Goal: Task Accomplishment & Management: Manage account settings

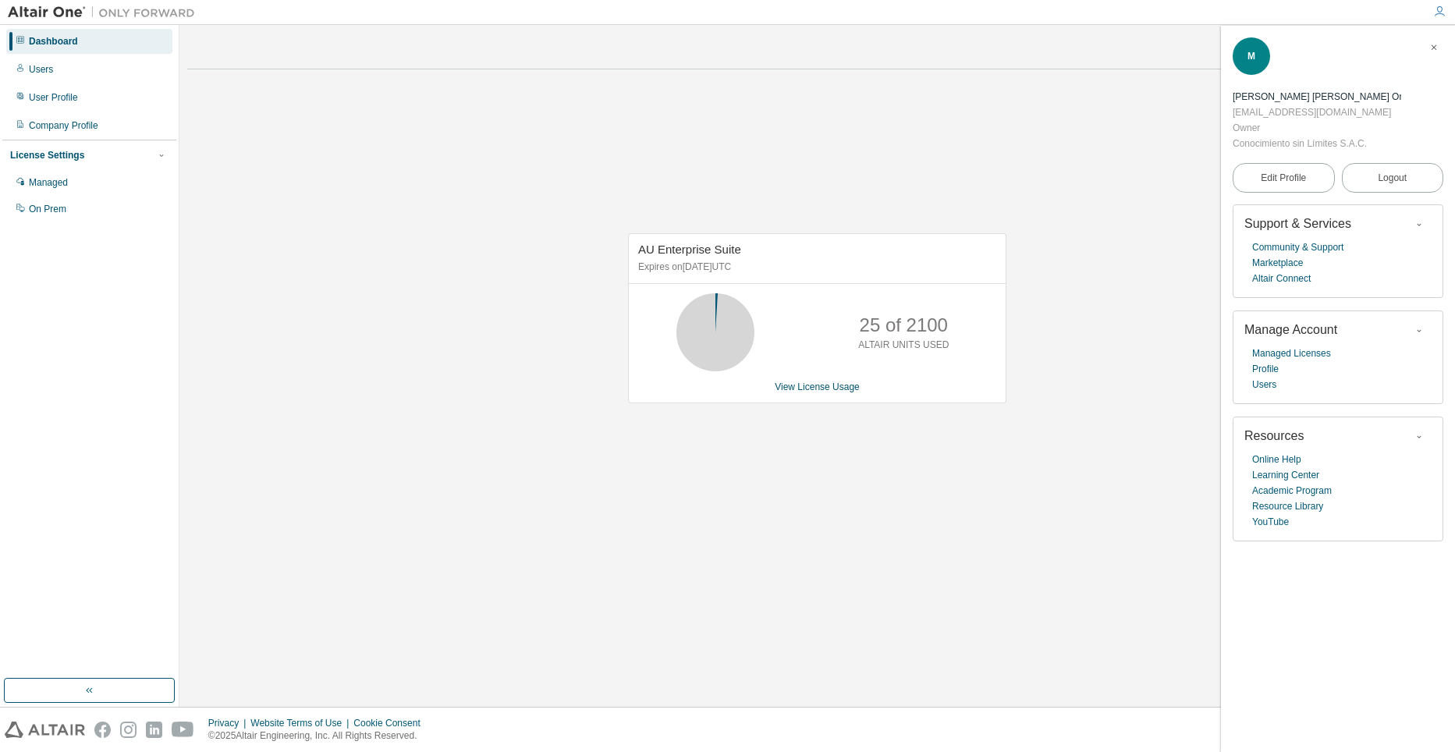
click at [352, 165] on div "AU Enterprise Suite Expires on [DATE] UTC 25 of 2100 ALTAIR UNITS USED View Lic…" at bounding box center [817, 326] width 1260 height 489
click at [297, 179] on div "AU Enterprise Suite Expires on [DATE] UTC 25 of 2100 ALTAIR UNITS USED View Lic…" at bounding box center [817, 326] width 1260 height 489
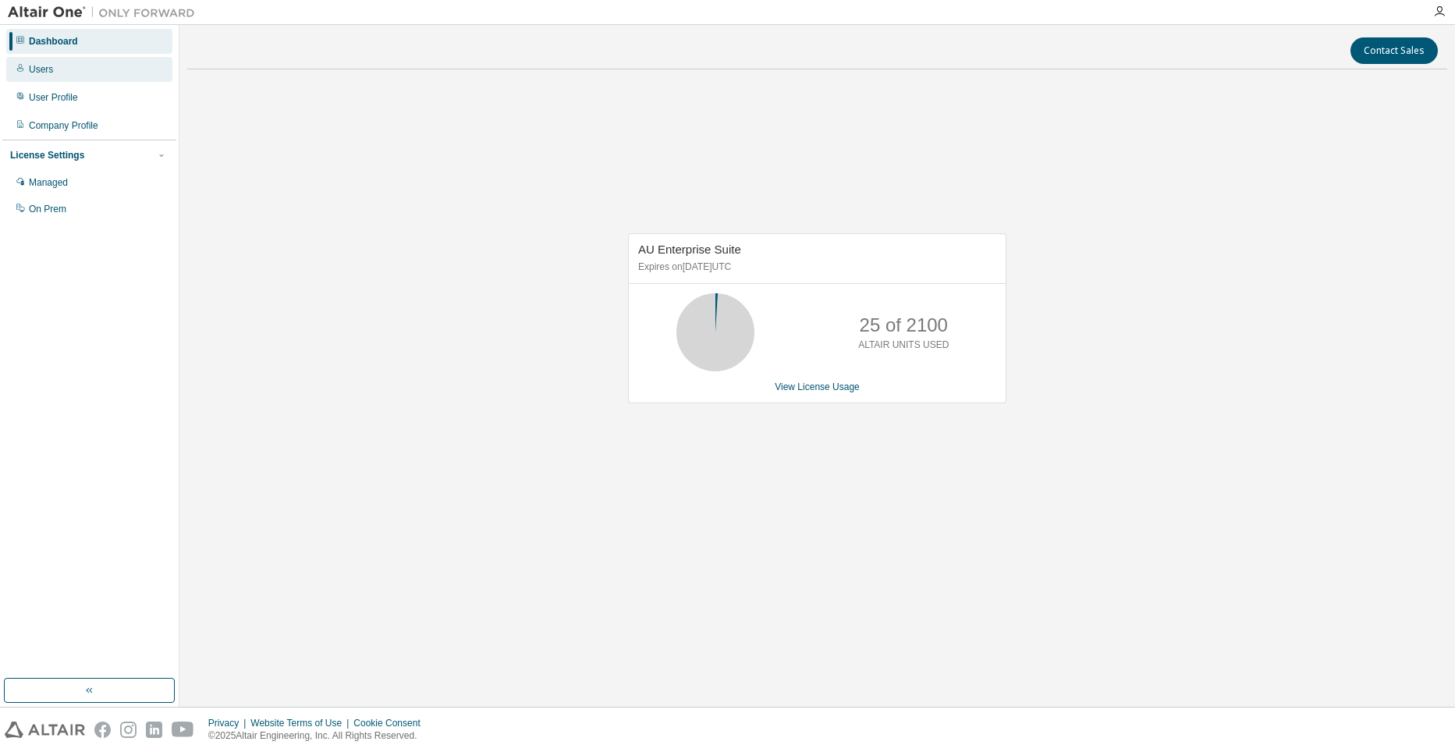
click at [83, 66] on div "Users" at bounding box center [89, 69] width 166 height 25
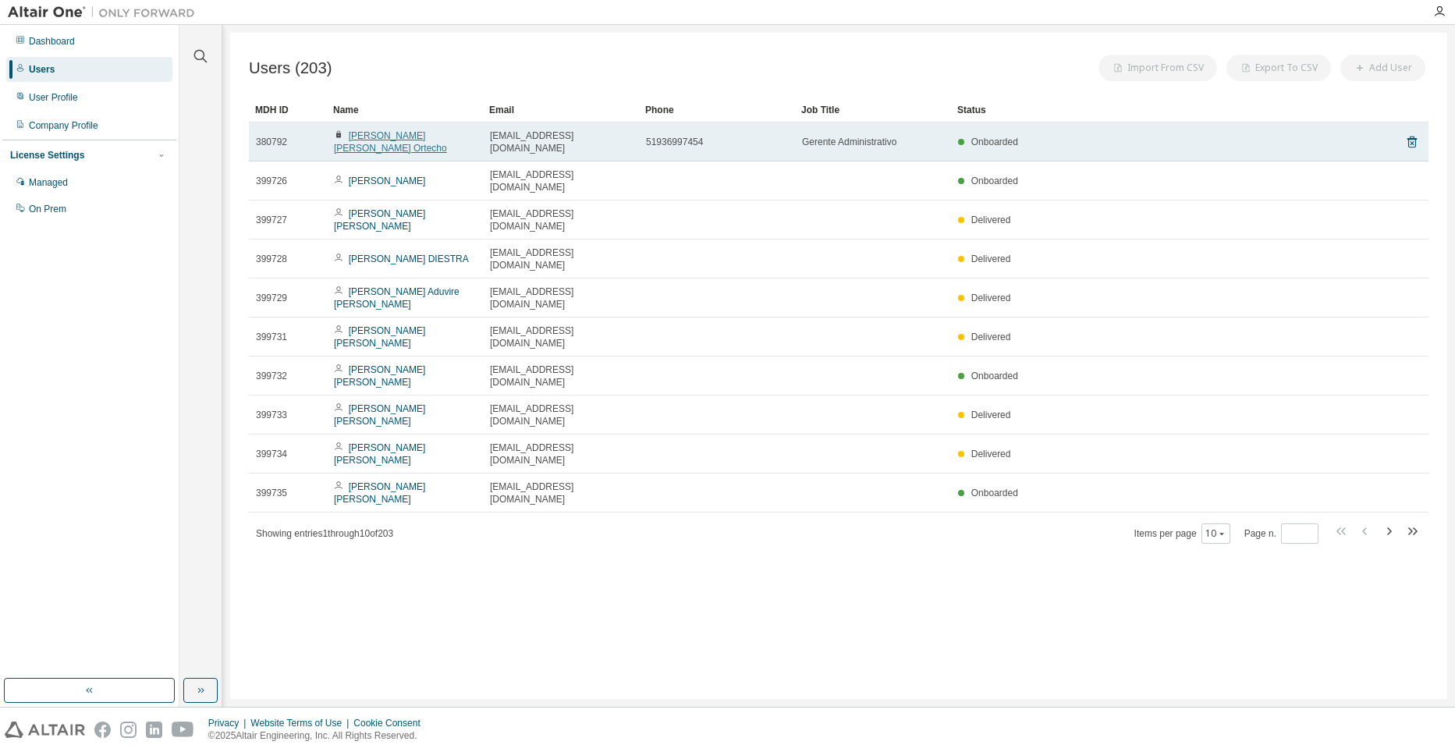
click at [433, 133] on link "Marco Antonio Castro Ortecho" at bounding box center [390, 141] width 113 height 23
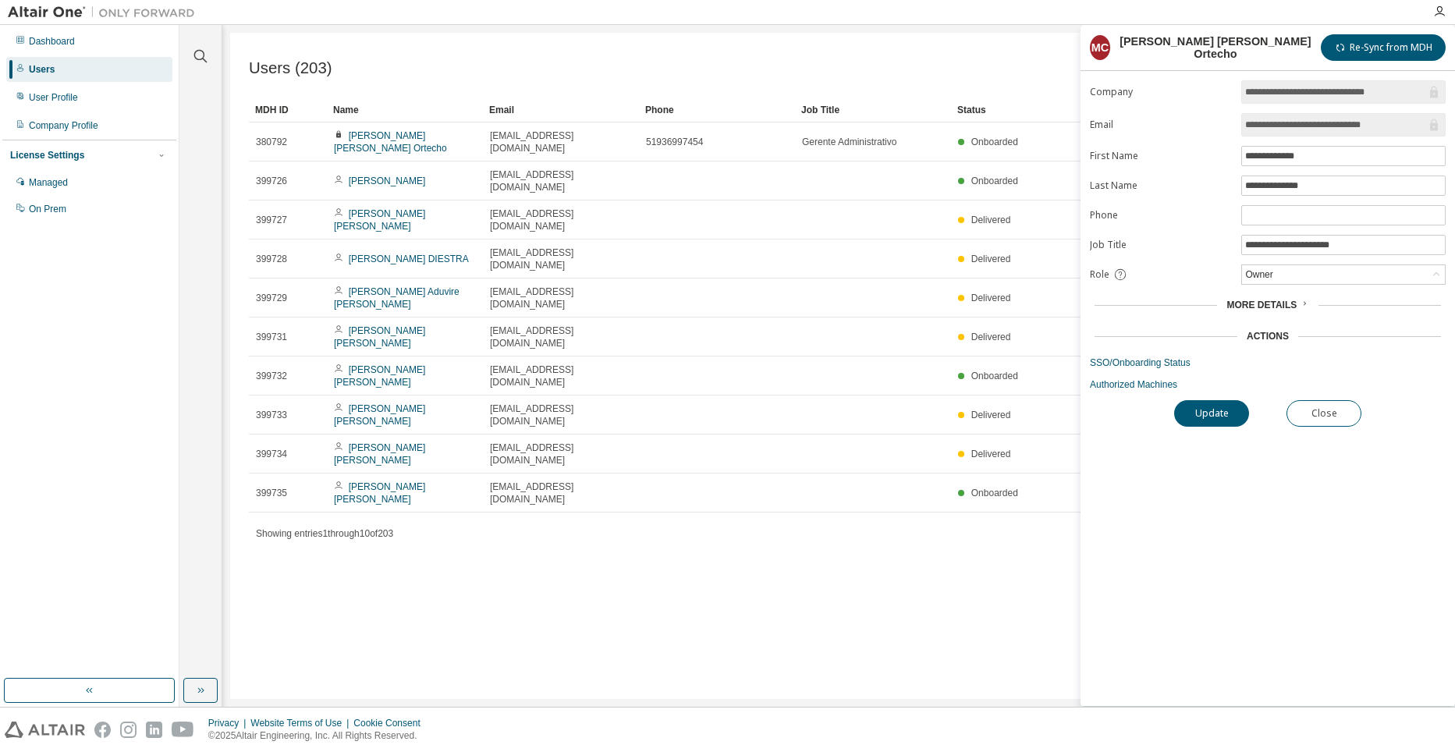
click at [1250, 301] on span "More Details" at bounding box center [1261, 305] width 70 height 11
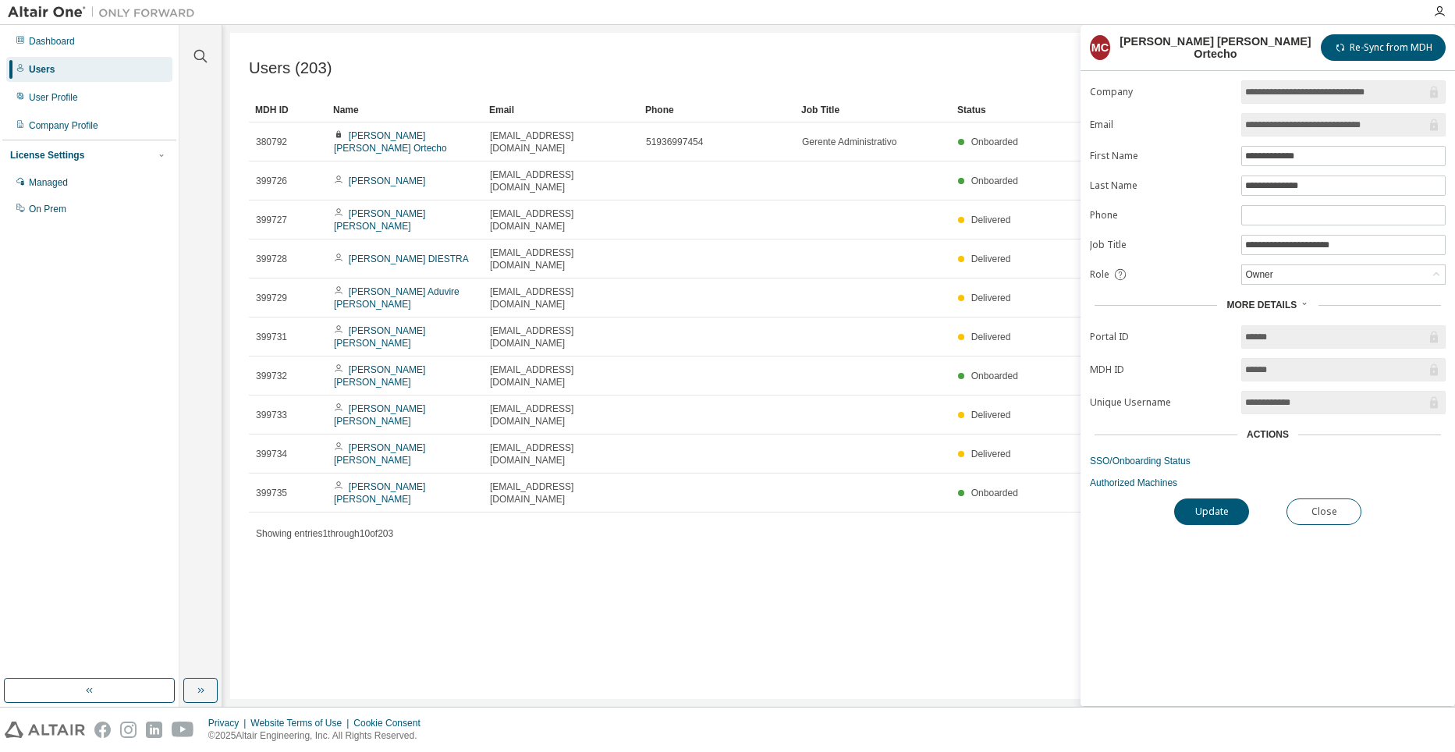
click at [1268, 434] on div "Actions" at bounding box center [1268, 434] width 42 height 12
click at [1164, 483] on link "Authorized Machines" at bounding box center [1268, 483] width 356 height 12
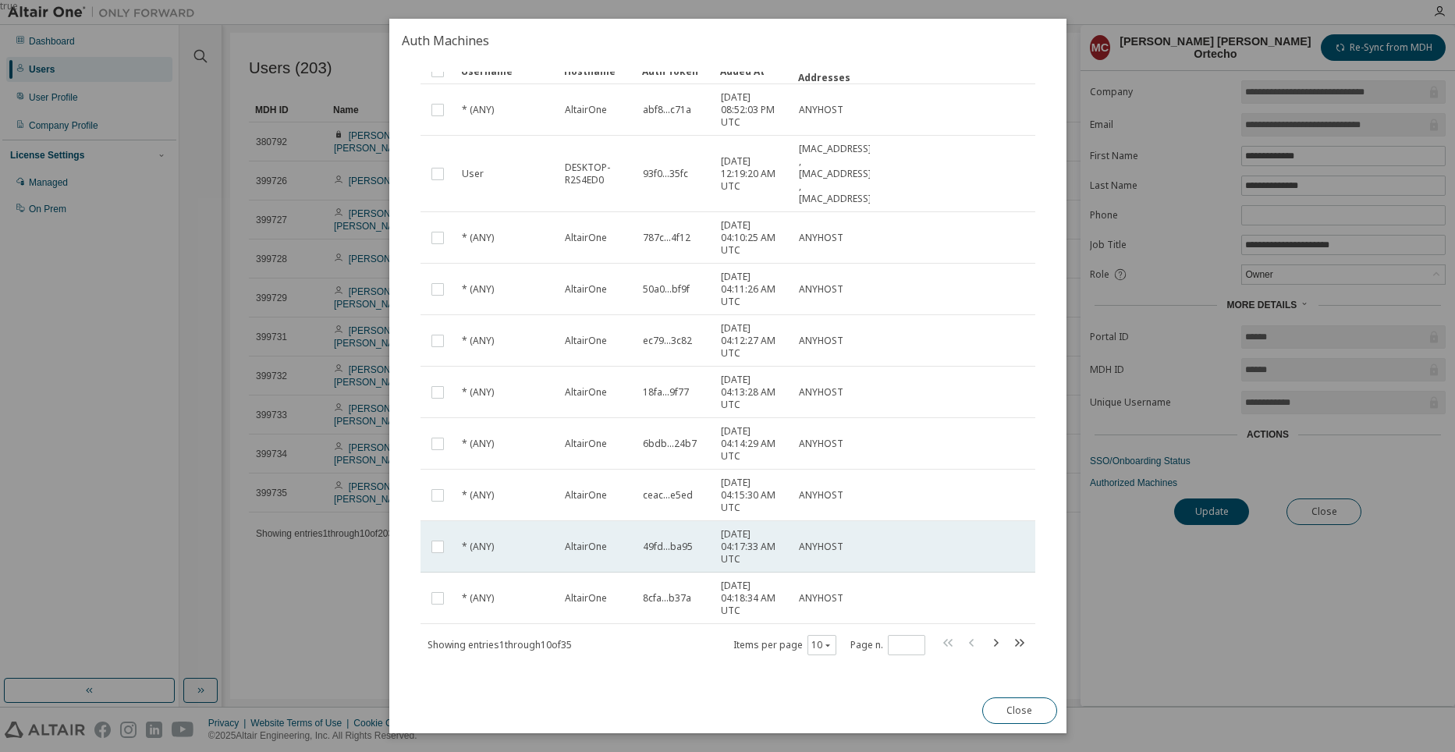
scroll to position [119, 0]
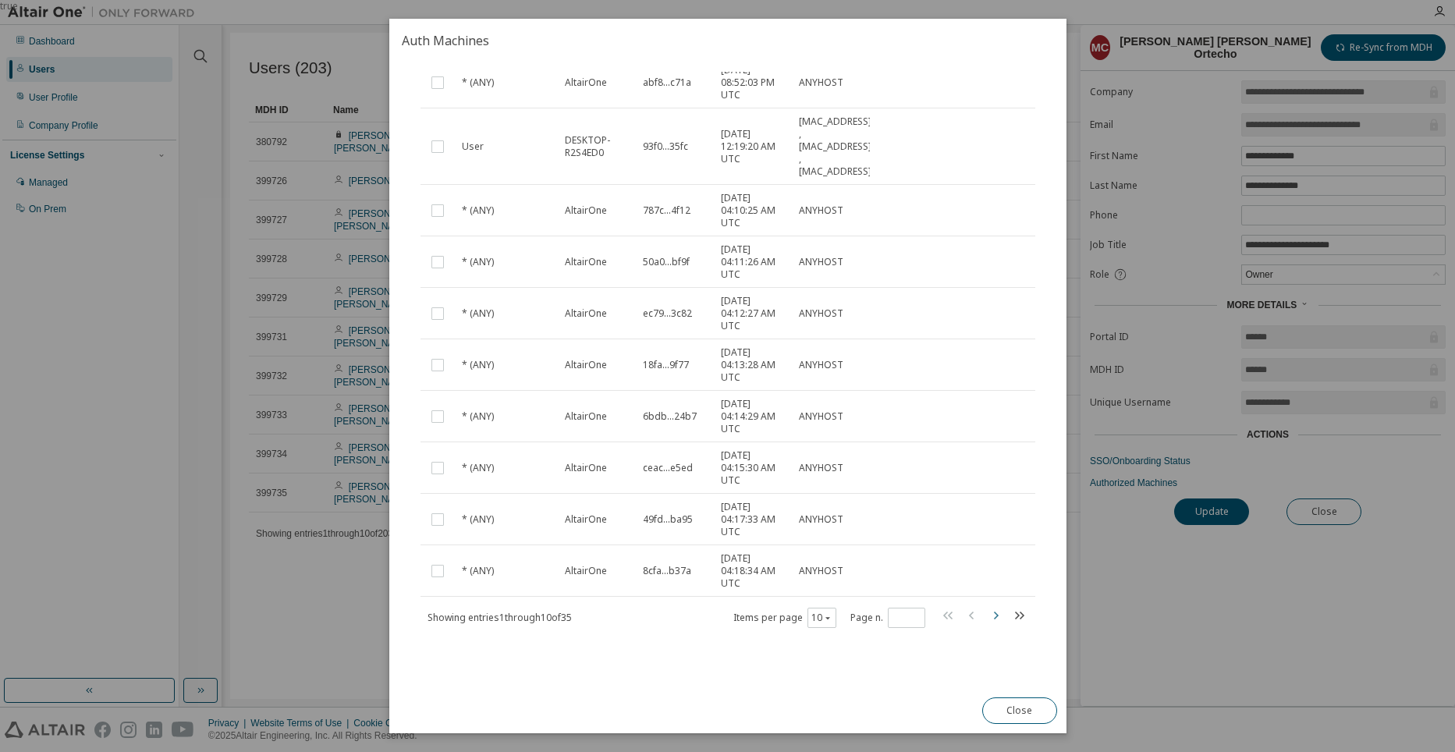
click at [992, 612] on icon "button" at bounding box center [994, 615] width 19 height 19
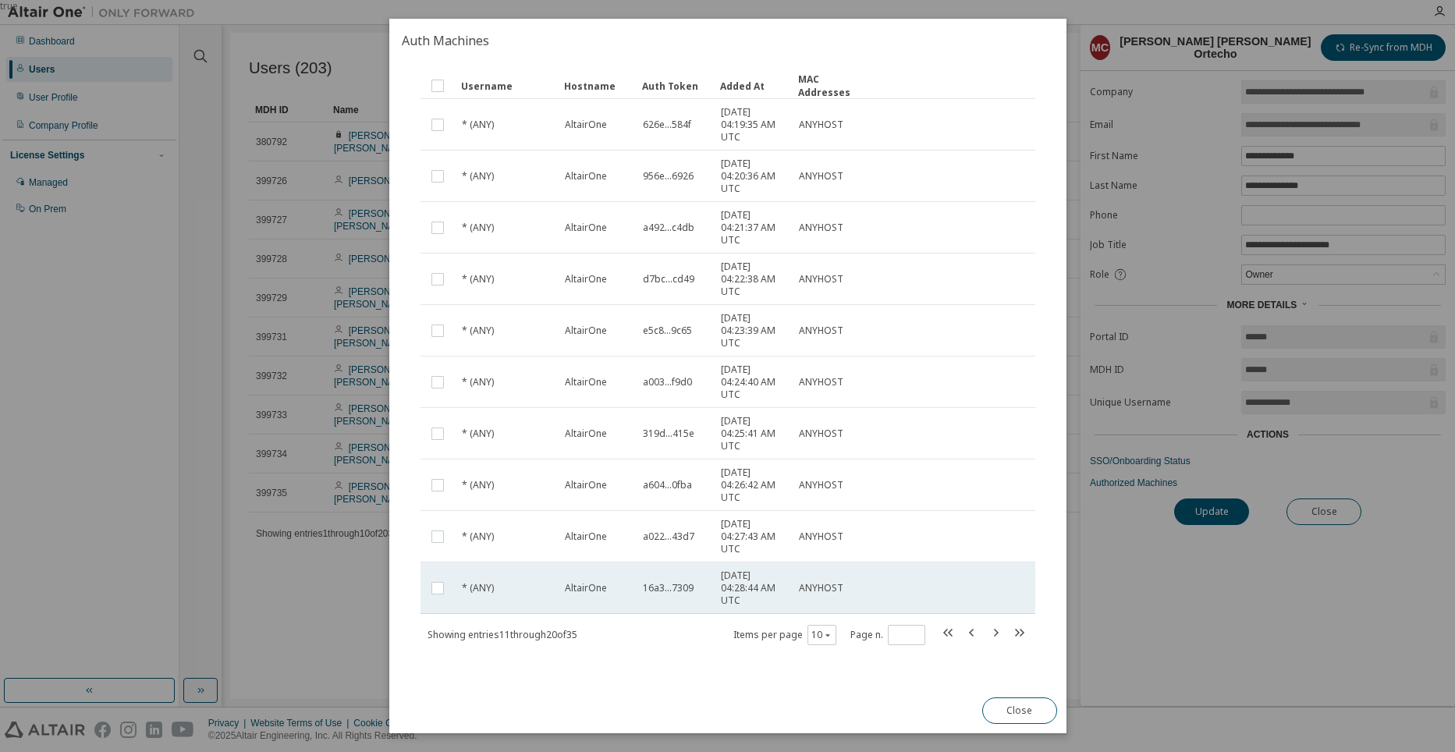
scroll to position [94, 0]
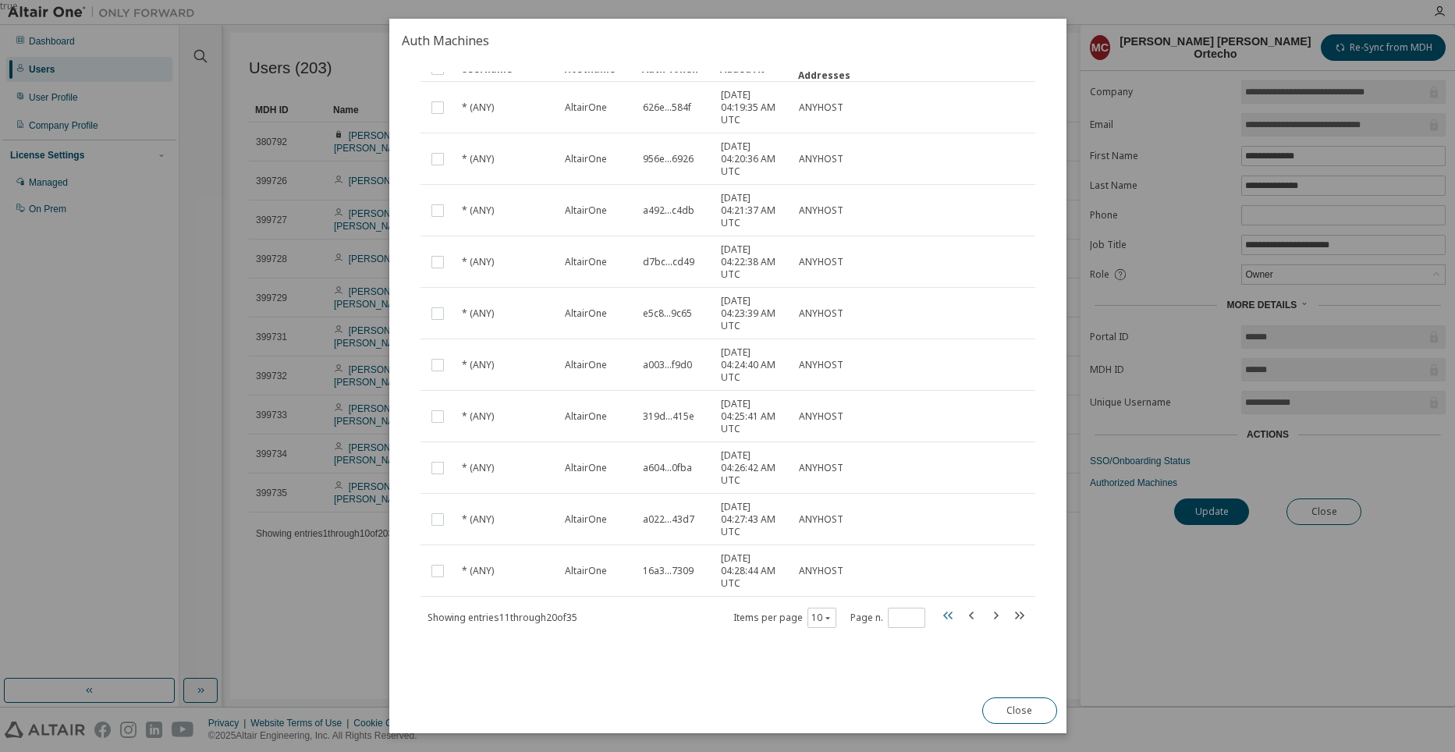
click at [945, 618] on icon "button" at bounding box center [947, 615] width 19 height 19
type input "*"
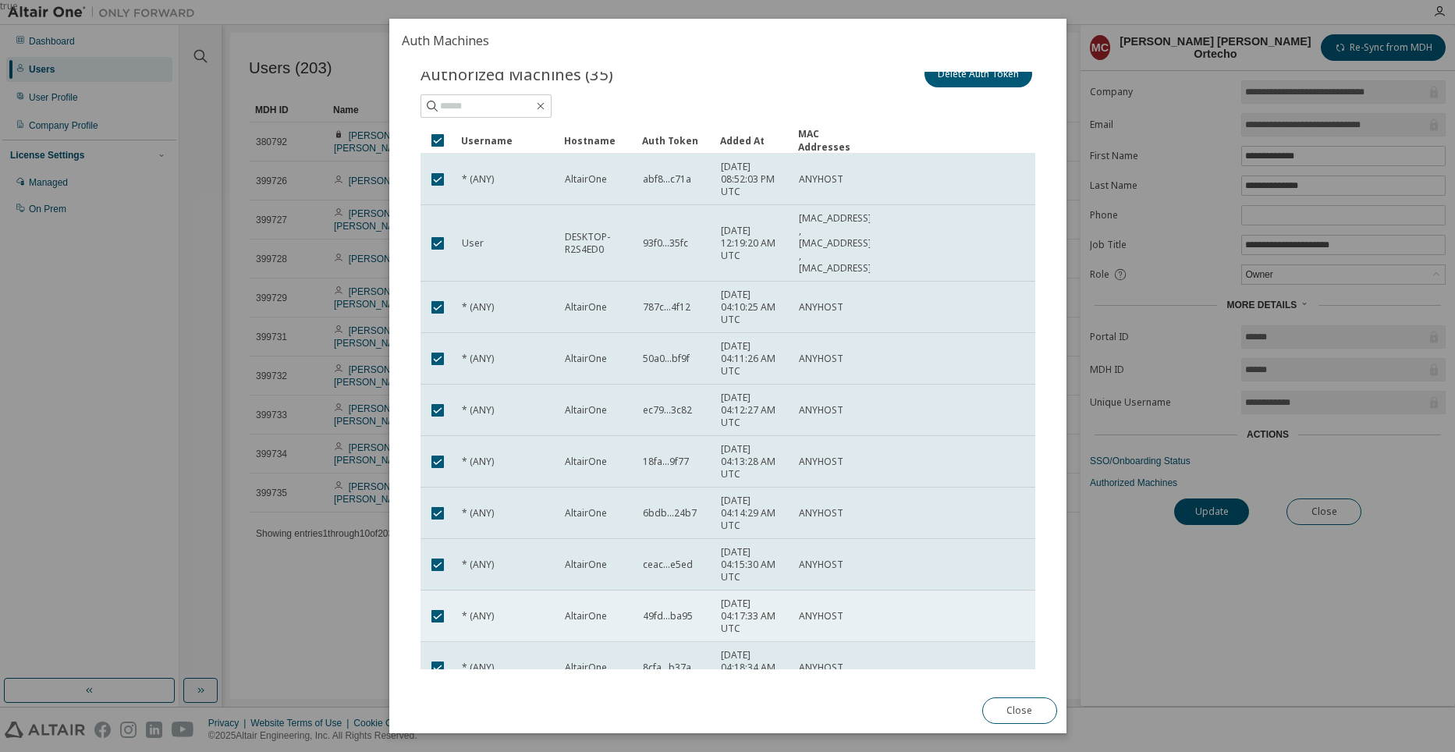
scroll to position [0, 0]
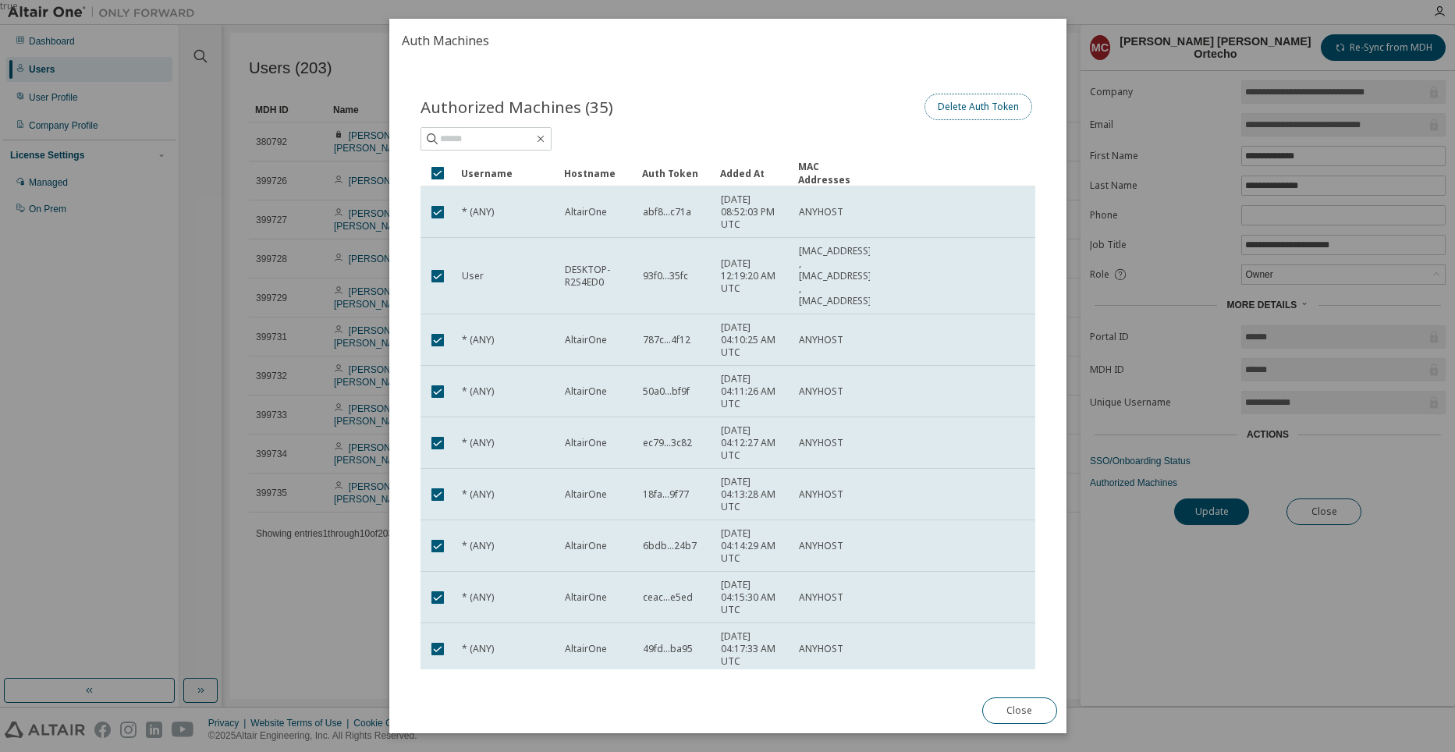
click at [981, 98] on button "Delete Auth Token" at bounding box center [978, 107] width 108 height 27
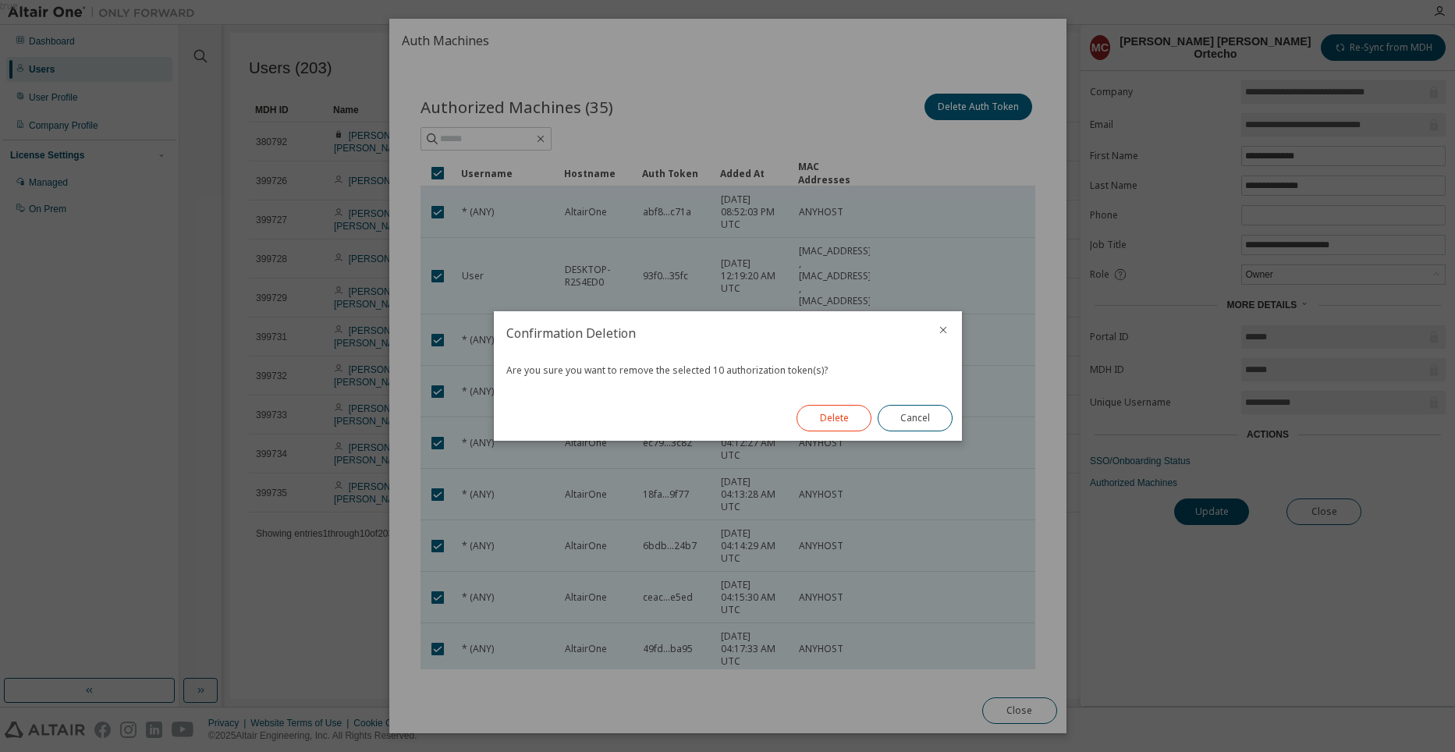
click at [850, 412] on button "Delete" at bounding box center [833, 418] width 75 height 27
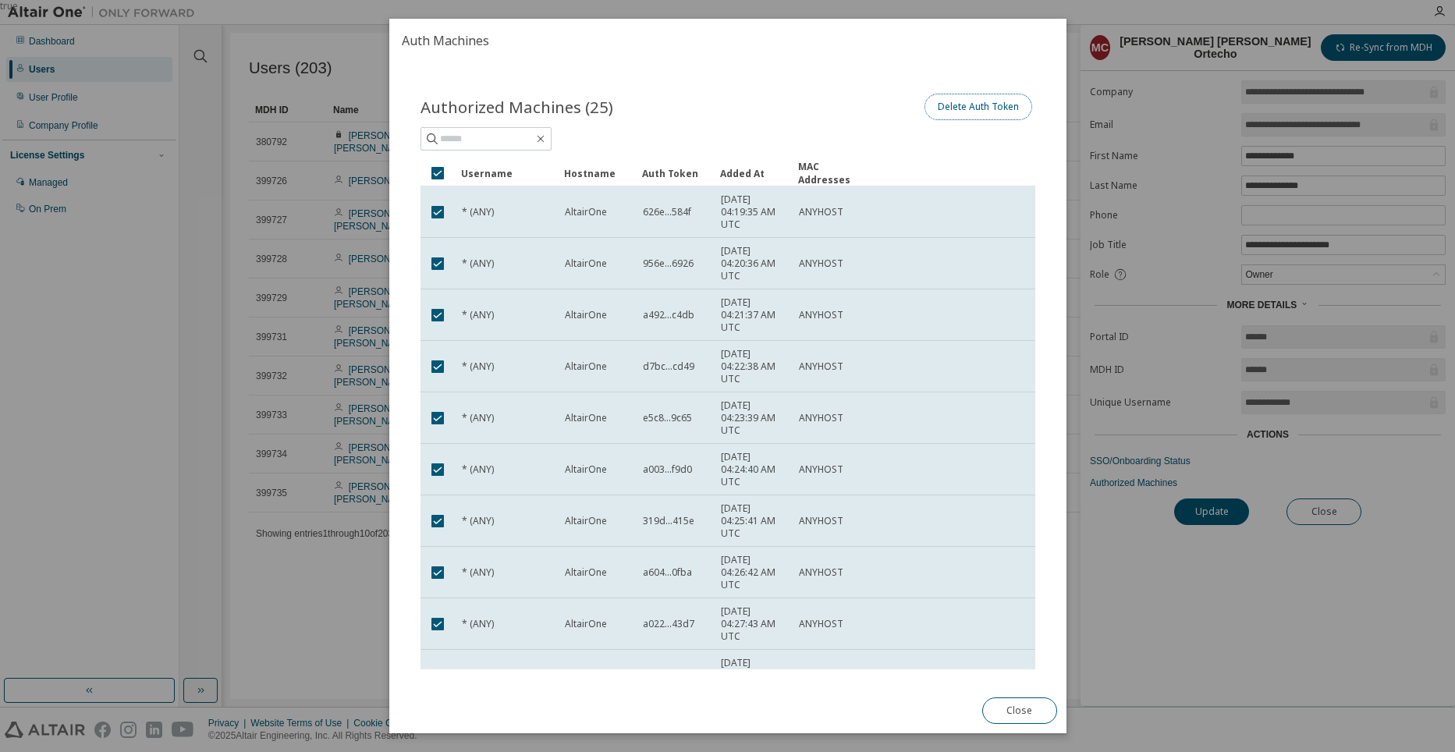
click at [937, 107] on button "Delete Auth Token" at bounding box center [978, 107] width 108 height 27
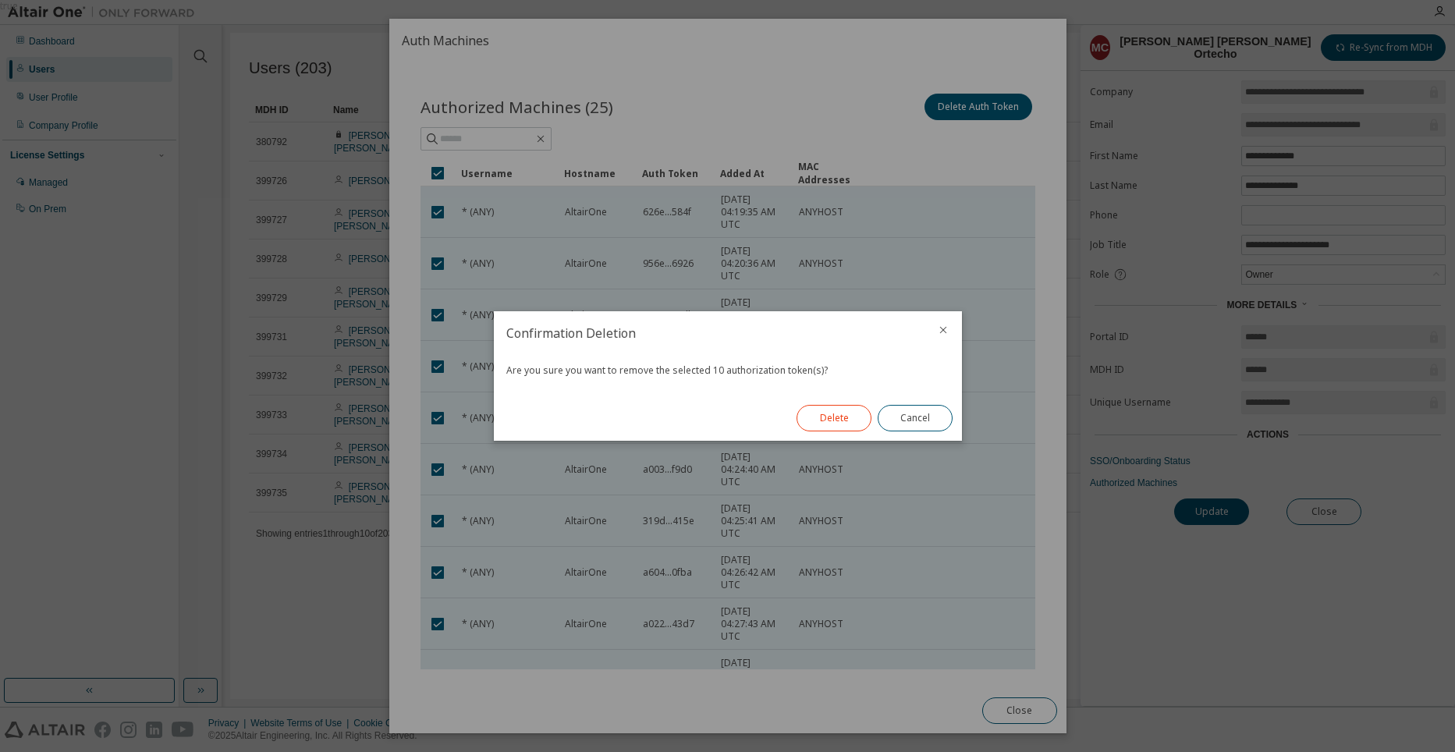
click at [823, 412] on button "Delete" at bounding box center [833, 418] width 75 height 27
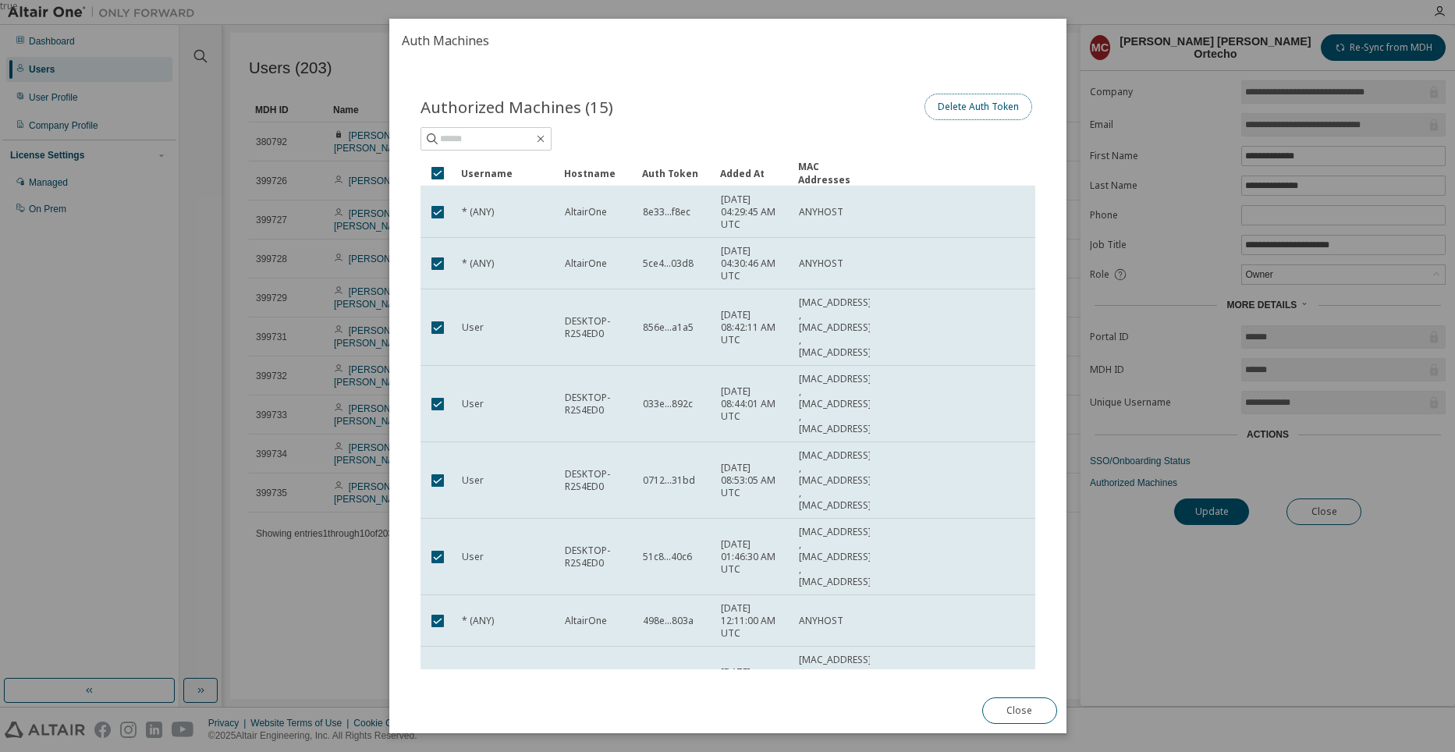
click at [988, 105] on button "Delete Auth Token" at bounding box center [978, 107] width 108 height 27
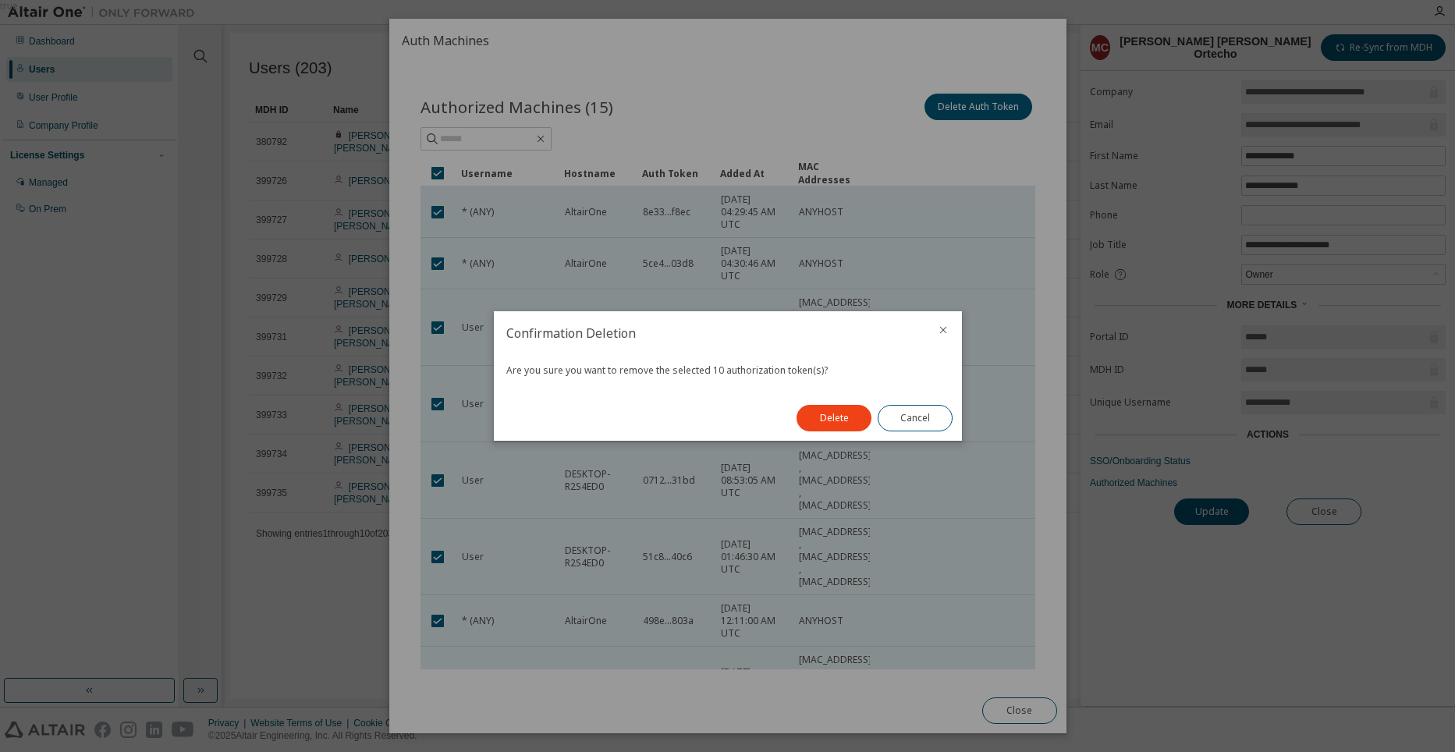
click at [826, 401] on div "Delete Cancel" at bounding box center [874, 417] width 175 height 45
click at [826, 410] on button "Delete" at bounding box center [833, 418] width 75 height 27
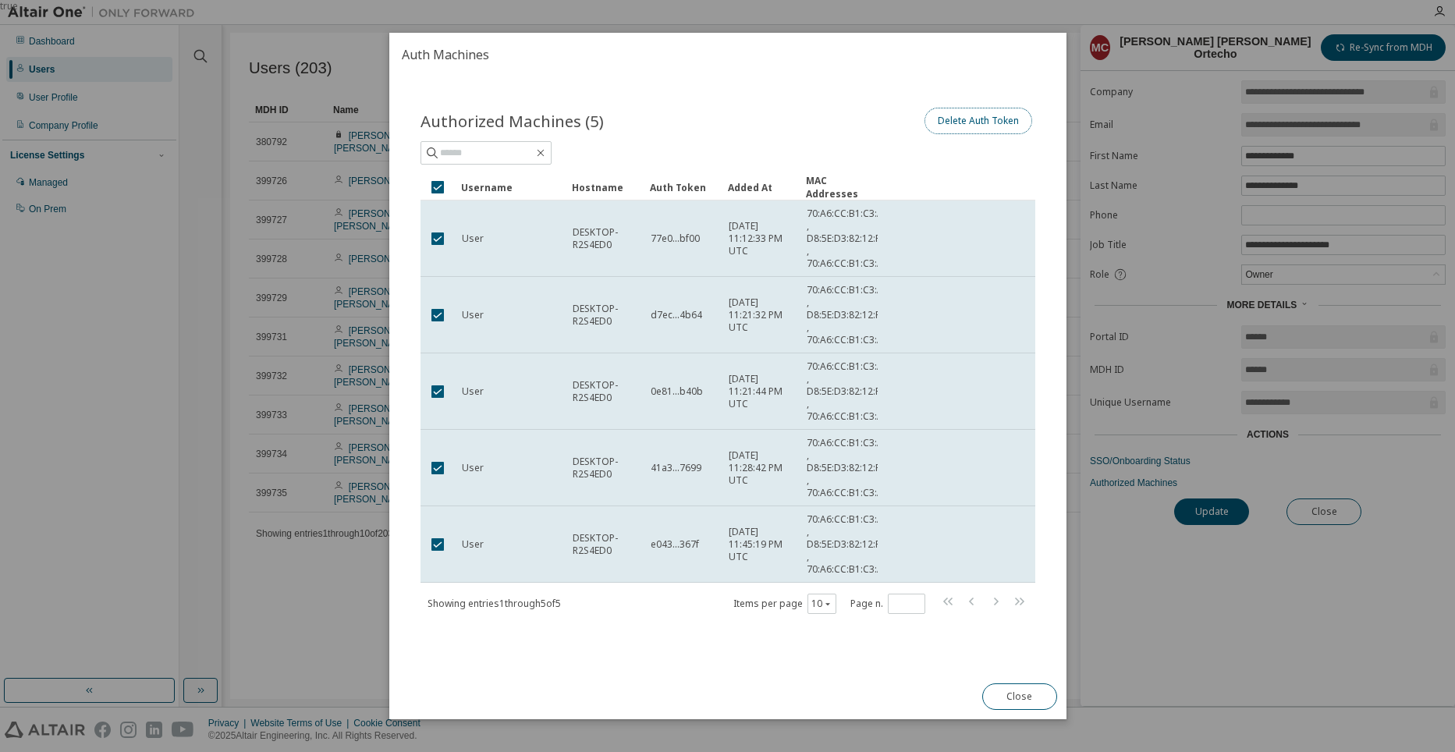
click at [990, 119] on button "Delete Auth Token" at bounding box center [978, 121] width 108 height 27
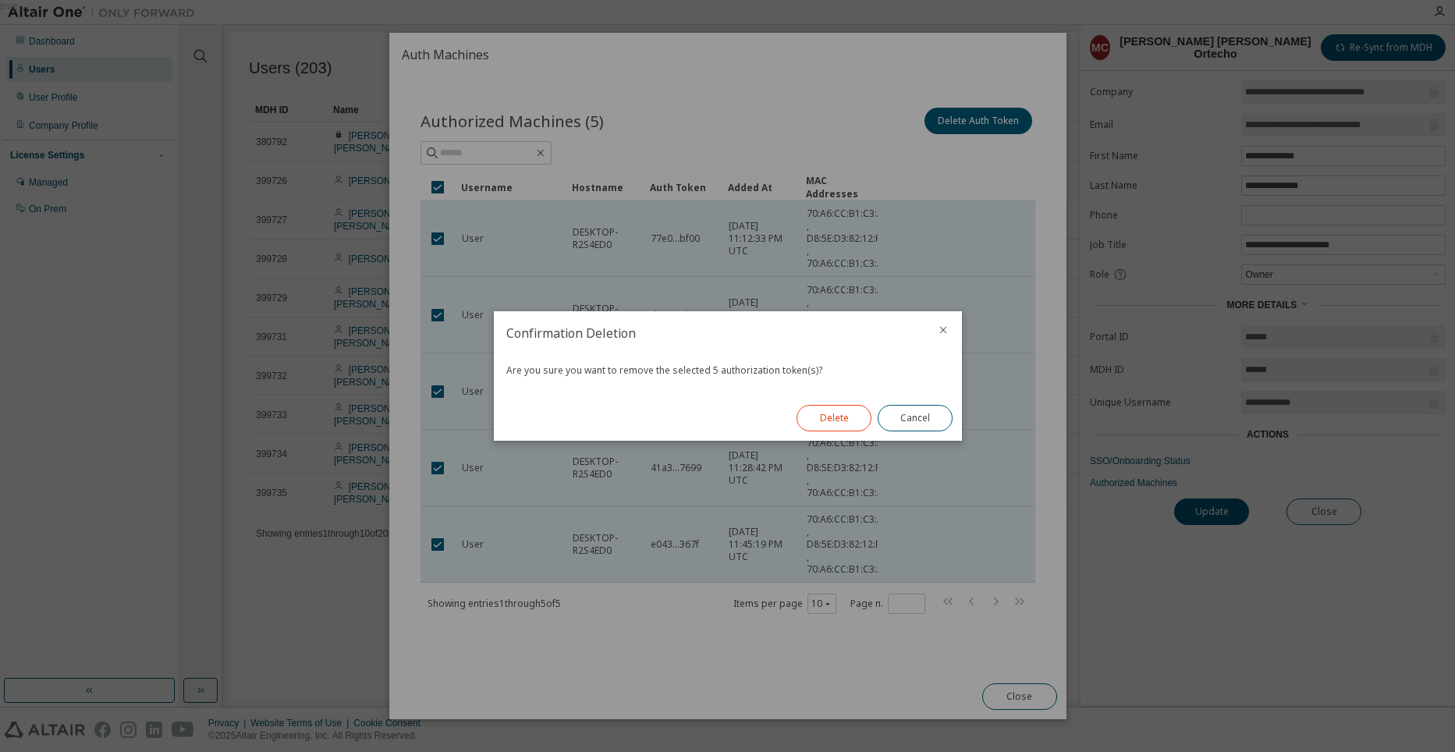
click at [832, 410] on button "Delete" at bounding box center [833, 418] width 75 height 27
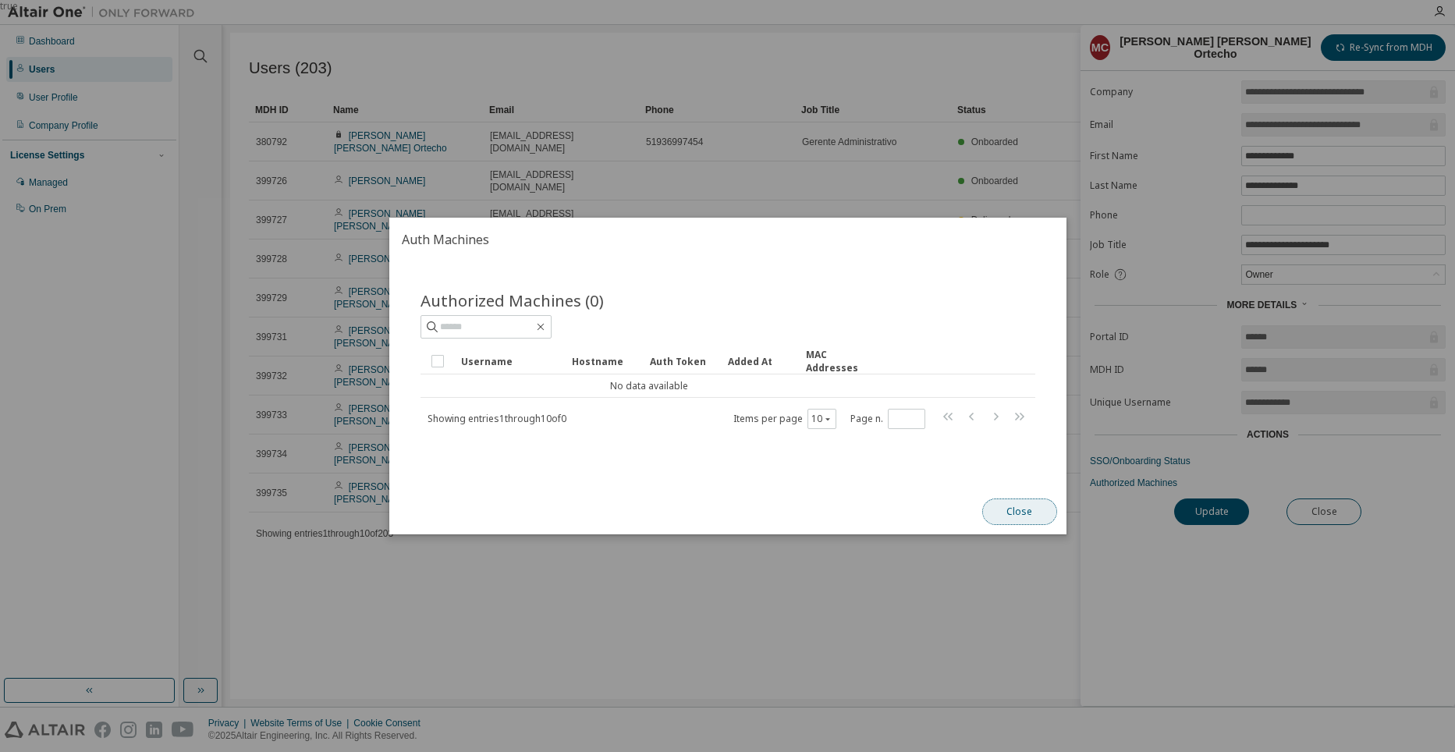
click at [1027, 502] on button "Close" at bounding box center [1018, 511] width 75 height 27
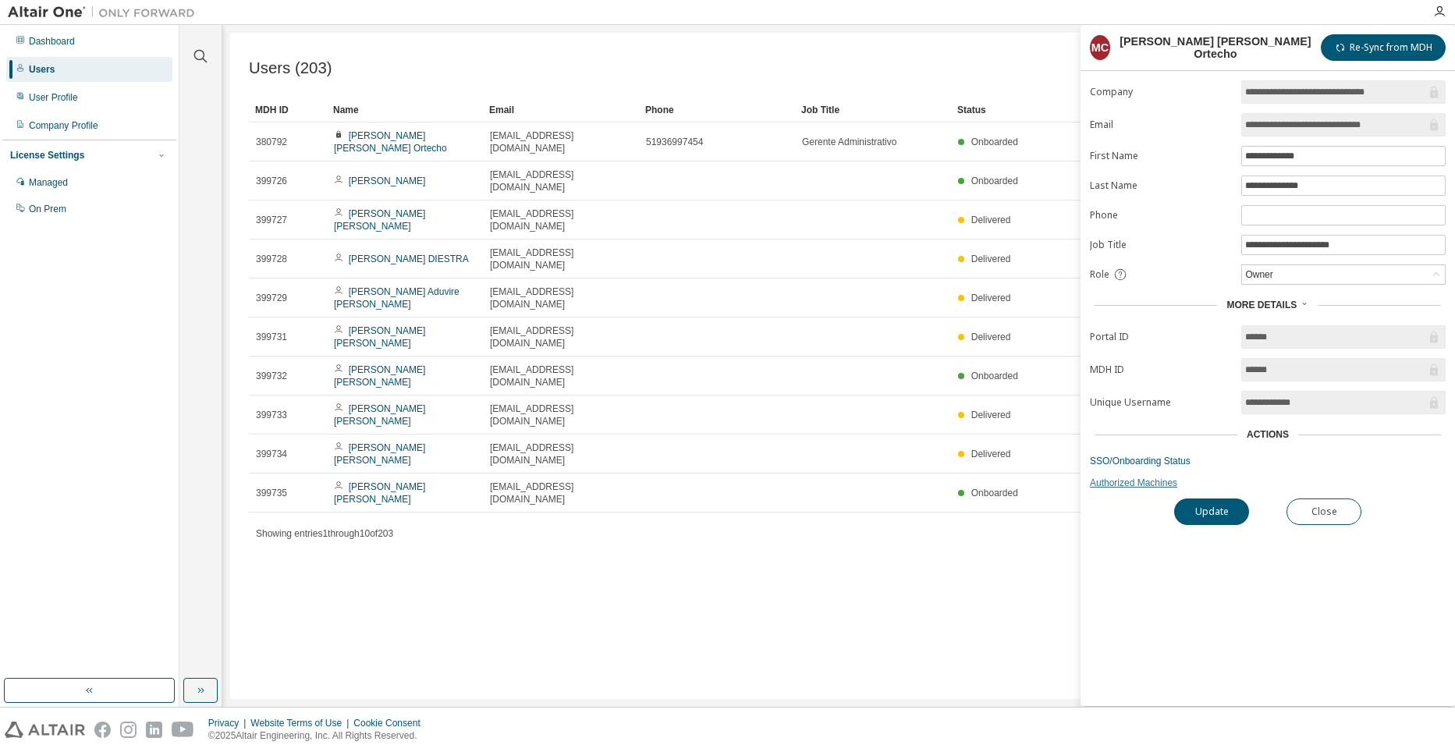
click at [1165, 484] on link "Authorized Machines" at bounding box center [1268, 483] width 356 height 12
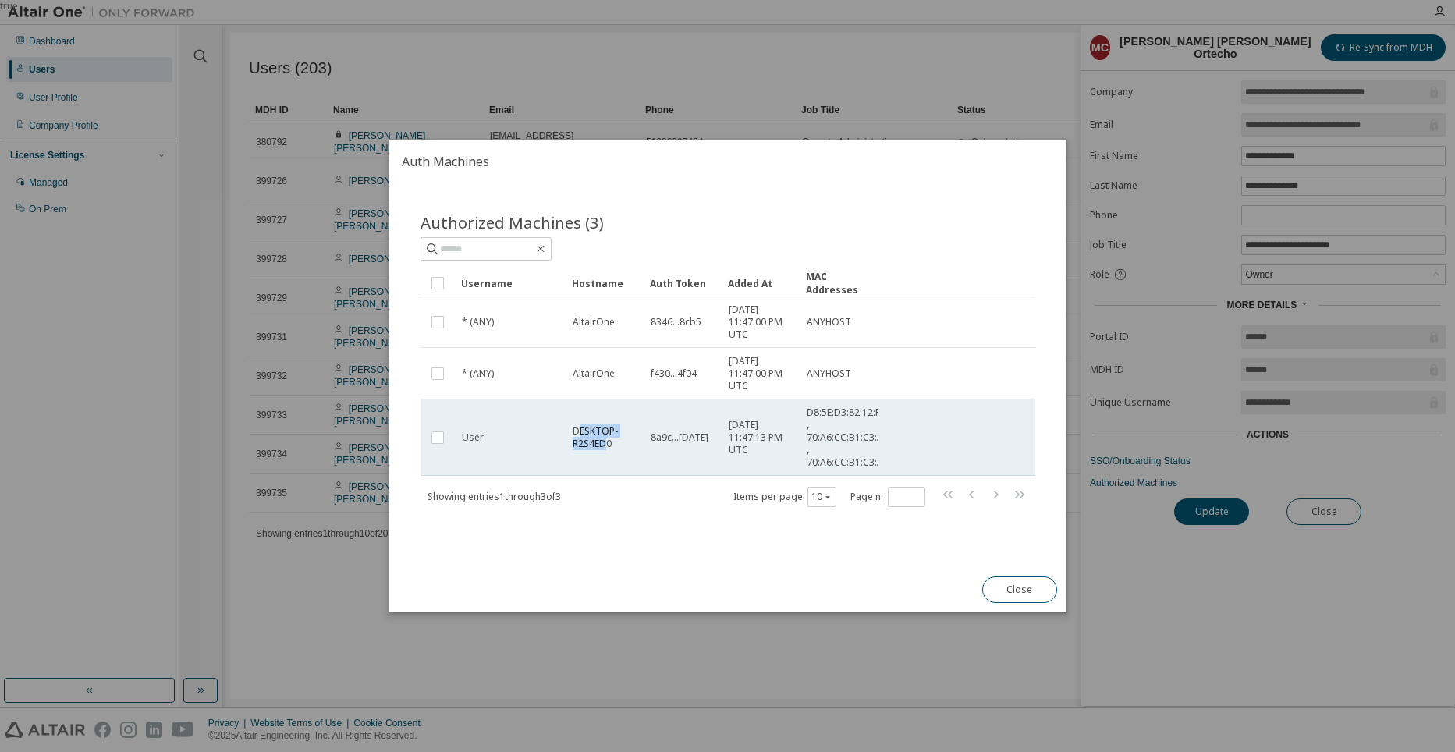
drag, startPoint x: 579, startPoint y: 429, endPoint x: 605, endPoint y: 449, distance: 33.4
click at [605, 449] on span "DESKTOP-R2S4ED0" at bounding box center [604, 437] width 64 height 25
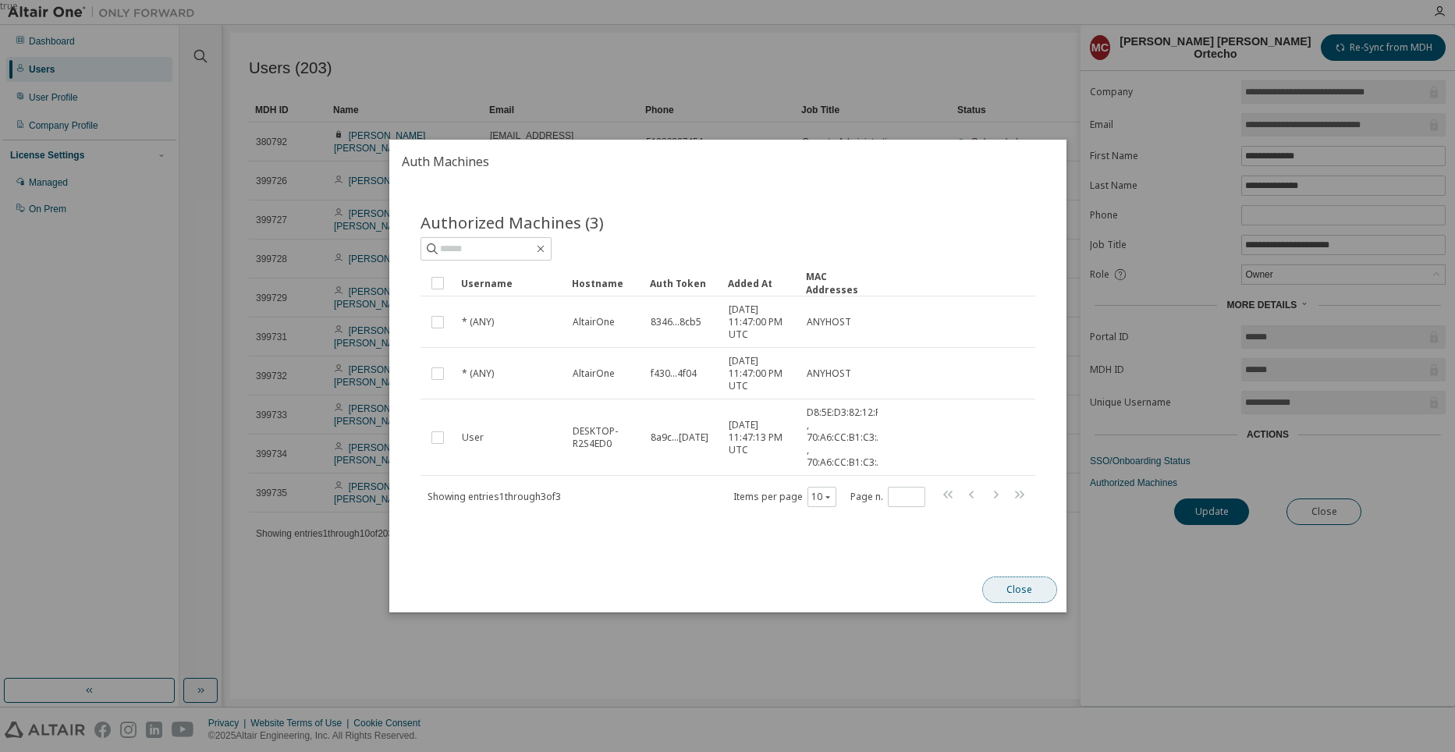
click at [1009, 591] on button "Close" at bounding box center [1018, 589] width 75 height 27
